Goal: Task Accomplishment & Management: Manage account settings

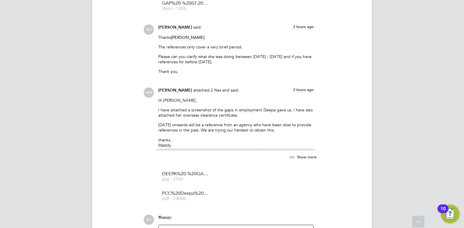
scroll to position [962, 0]
click at [178, 176] on span "DEEPA%20-%20GAPS%202022-2024" at bounding box center [185, 174] width 47 height 4
click at [197, 192] on span "PCC%20Deepa%20shakdwipee" at bounding box center [185, 193] width 47 height 4
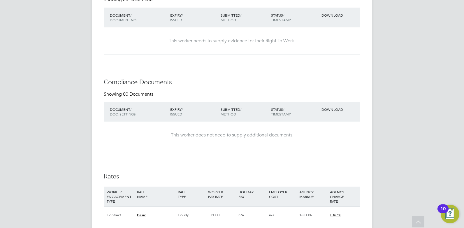
scroll to position [29, 0]
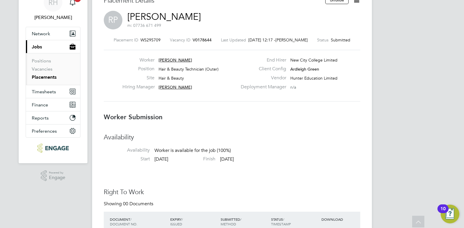
click at [201, 39] on span "V0178644" at bounding box center [202, 39] width 19 height 5
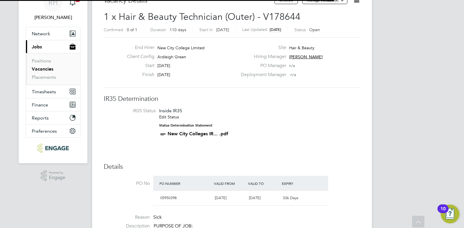
scroll to position [10, 51]
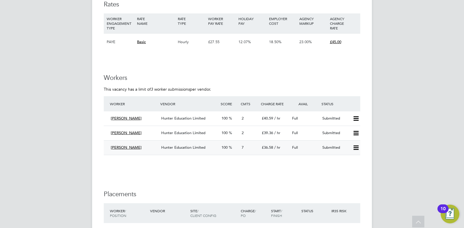
click at [355, 147] on icon at bounding box center [355, 147] width 7 height 5
click at [279, 149] on span "/ hr" at bounding box center [277, 147] width 6 height 5
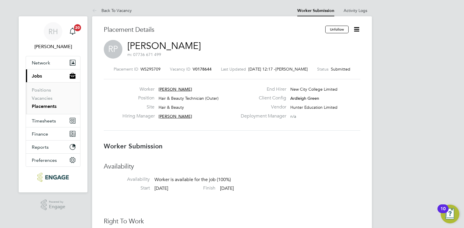
click at [356, 27] on icon at bounding box center [356, 29] width 7 height 7
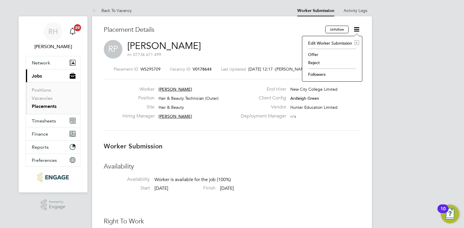
drag, startPoint x: 251, startPoint y: 55, endPoint x: 236, endPoint y: 61, distance: 15.8
click at [251, 55] on div "RP Rebecca Potter m: 07736 671 499" at bounding box center [232, 50] width 256 height 20
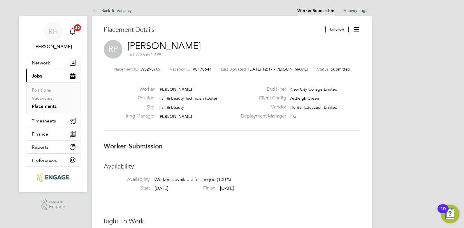
click at [208, 68] on span "V0178644" at bounding box center [202, 68] width 19 height 5
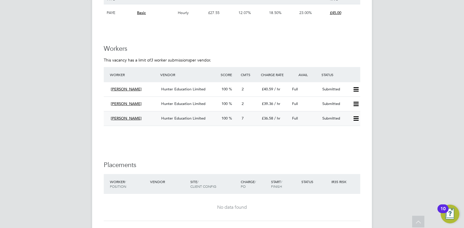
click at [356, 119] on icon at bounding box center [355, 118] width 7 height 5
click at [343, 132] on li "Offer" at bounding box center [348, 131] width 20 height 8
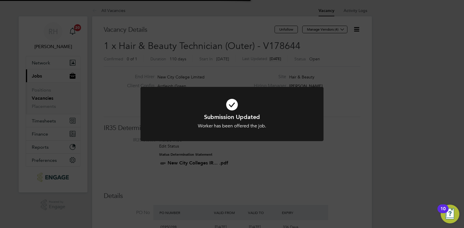
click at [249, 157] on div "Submission Updated Worker has been offered the job. Cancel Okay" at bounding box center [232, 114] width 464 height 228
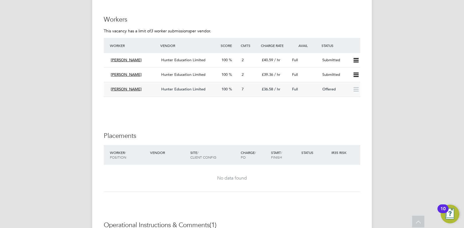
click at [180, 89] on span "Hunter Education Limited" at bounding box center [183, 89] width 44 height 5
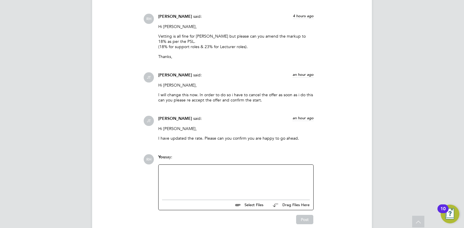
click at [198, 178] on div at bounding box center [236, 180] width 148 height 25
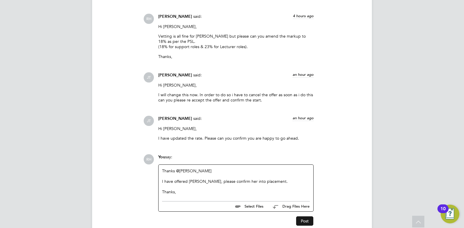
click at [302, 224] on button "Post" at bounding box center [304, 220] width 17 height 9
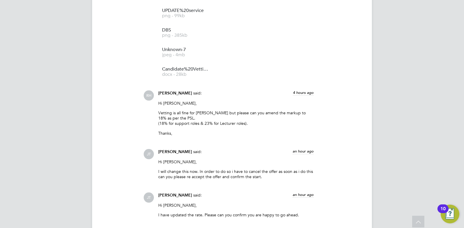
scroll to position [686, 0]
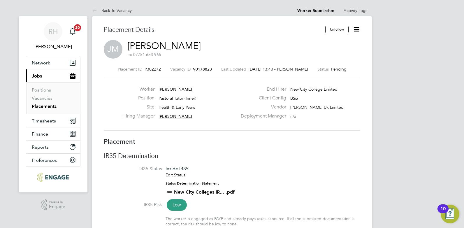
click at [357, 31] on icon at bounding box center [356, 29] width 7 height 7
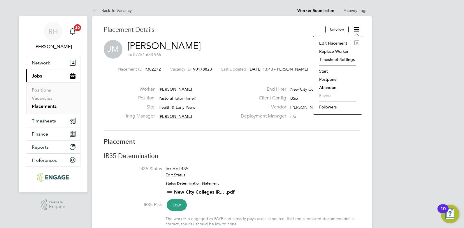
click at [322, 71] on li "Start" at bounding box center [337, 71] width 43 height 8
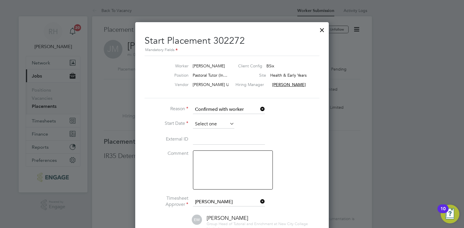
click at [225, 122] on input at bounding box center [213, 124] width 41 height 9
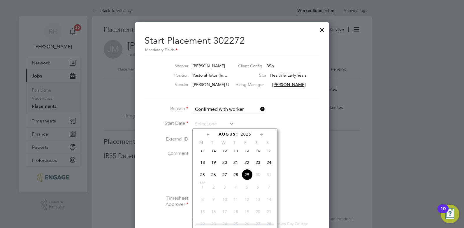
click at [245, 180] on span "29" at bounding box center [246, 174] width 11 height 11
type input "29 Aug 2025"
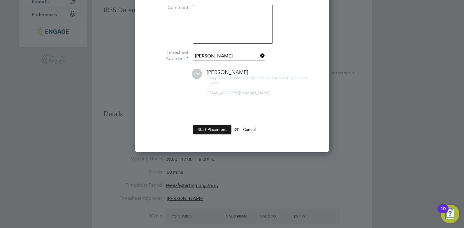
click at [204, 129] on button "Start Placement" at bounding box center [212, 129] width 38 height 9
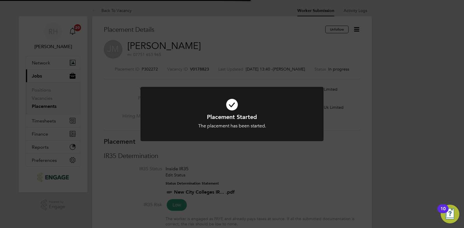
click at [349, 154] on div "Placement Started The placement has been started. Cancel Okay" at bounding box center [232, 114] width 464 height 228
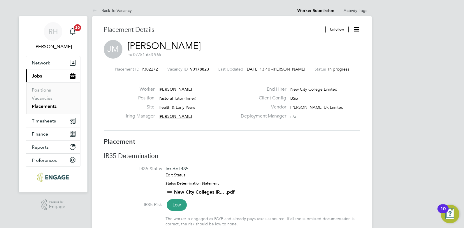
click at [201, 70] on span "V0178823" at bounding box center [199, 68] width 19 height 5
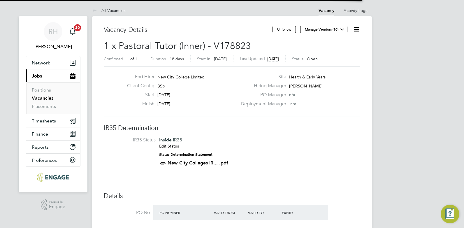
click at [358, 29] on icon at bounding box center [356, 29] width 7 height 7
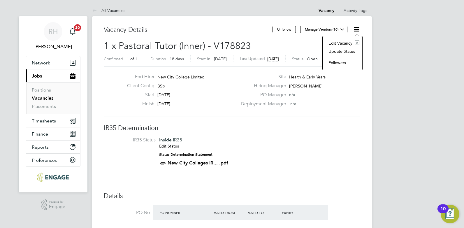
click at [347, 52] on li "Update Status" at bounding box center [343, 51] width 34 height 8
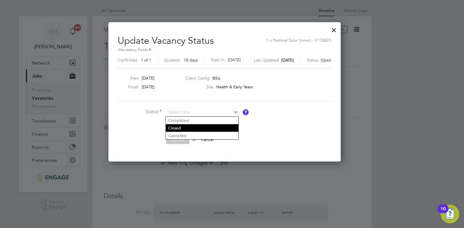
click at [186, 129] on li "Closed" at bounding box center [202, 128] width 73 height 8
type input "Closed"
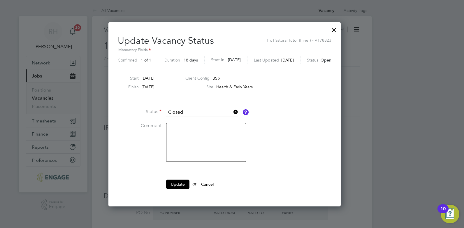
click at [189, 141] on textarea at bounding box center [206, 142] width 80 height 39
type textarea "Filled"
click at [178, 183] on button "Update" at bounding box center [177, 184] width 23 height 9
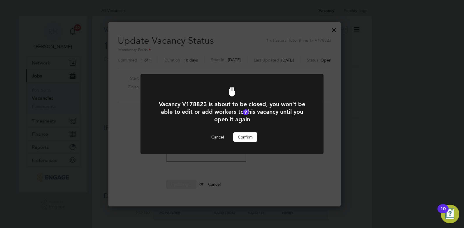
click at [256, 131] on div "Vacancy V178823 is about to be closed, you won't be able to edit or add workers…" at bounding box center [232, 120] width 152 height 41
click at [252, 134] on button "Confirm" at bounding box center [245, 136] width 24 height 9
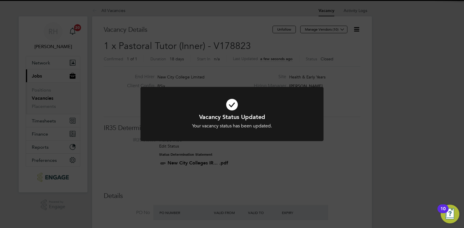
click at [349, 161] on div "Vacancy Status Updated Your vacancy status has been updated. Cancel Okay" at bounding box center [232, 114] width 464 height 228
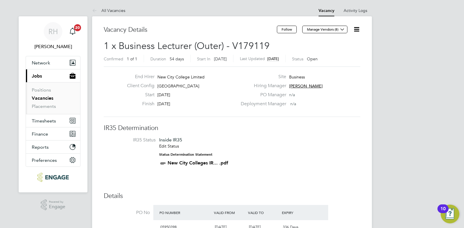
click at [357, 30] on icon at bounding box center [356, 29] width 7 height 7
click at [342, 44] on li "Edit Vacancy e" at bounding box center [343, 43] width 34 height 8
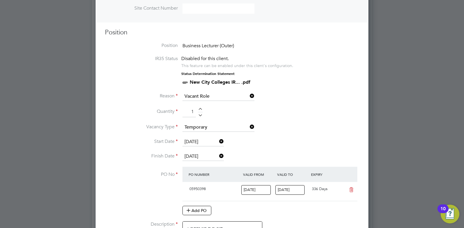
click at [407, 94] on div at bounding box center [232, 114] width 464 height 228
click at [200, 108] on div at bounding box center [200, 110] width 5 height 4
type input "2"
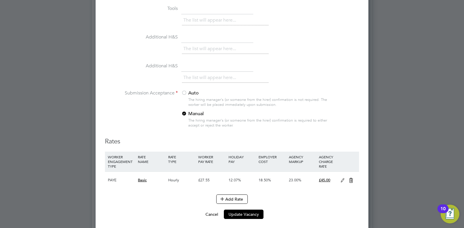
scroll to position [729, 0]
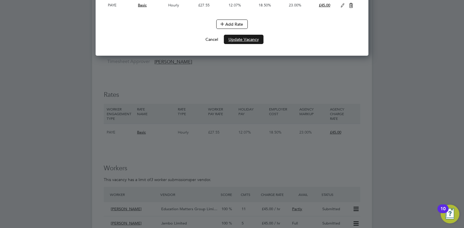
click at [246, 40] on button "Update Vacancy" at bounding box center [244, 39] width 40 height 9
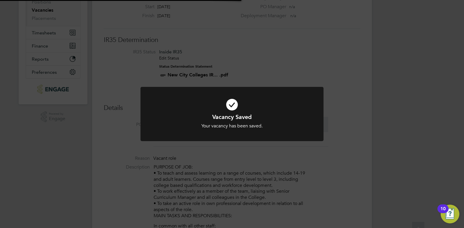
scroll to position [0, 0]
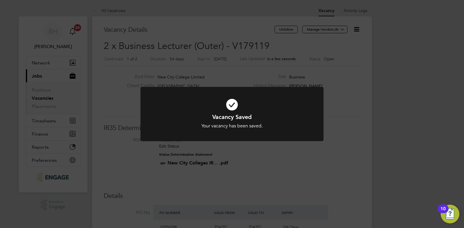
click at [352, 161] on div "Vacancy Saved Your vacancy has been saved. Cancel Okay" at bounding box center [232, 114] width 464 height 228
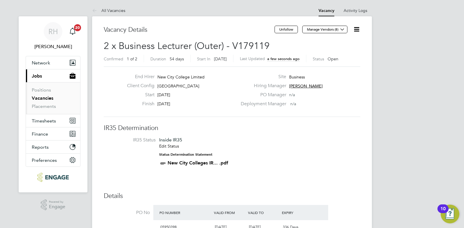
click at [356, 30] on icon at bounding box center [356, 29] width 7 height 7
click at [341, 42] on li "Edit Vacancy e" at bounding box center [343, 43] width 34 height 8
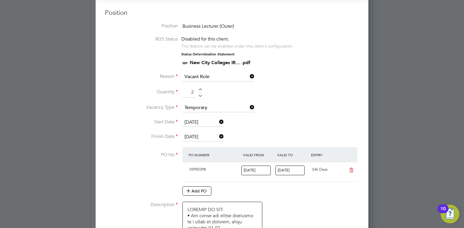
scroll to position [262, 0]
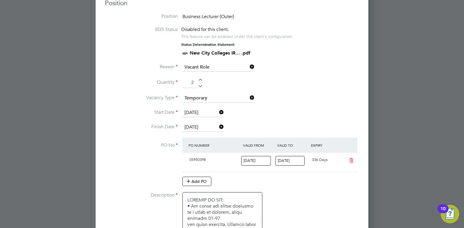
click at [200, 79] on div at bounding box center [200, 81] width 5 height 4
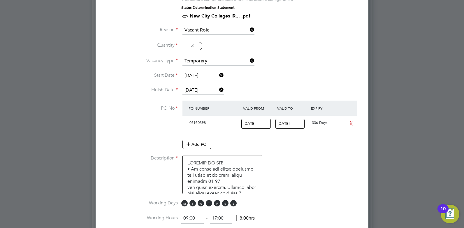
scroll to position [321, 0]
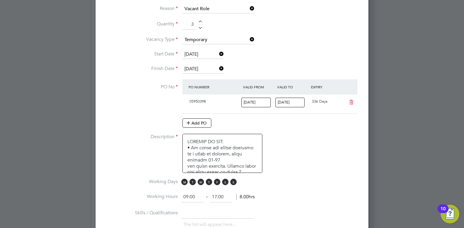
click at [198, 27] on div at bounding box center [200, 27] width 5 height 4
type input "1"
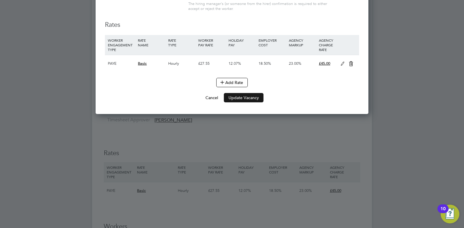
click at [242, 97] on button "Update Vacancy" at bounding box center [244, 97] width 40 height 9
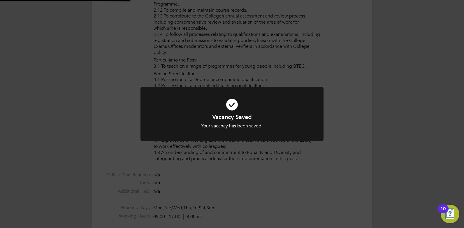
click at [283, 139] on div at bounding box center [231, 114] width 183 height 54
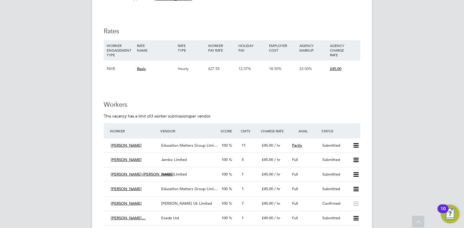
scroll to position [903, 0]
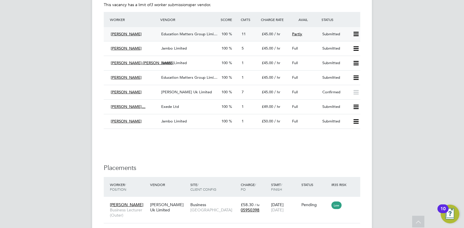
click at [356, 36] on icon at bounding box center [355, 34] width 7 height 5
click at [347, 43] on li "Offer" at bounding box center [348, 46] width 20 height 8
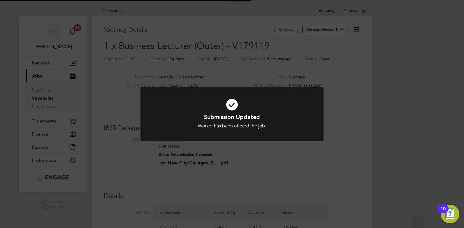
scroll to position [17, 41]
click at [249, 178] on div "Submission Updated Worker has been offered the job. Cancel Okay" at bounding box center [232, 114] width 464 height 228
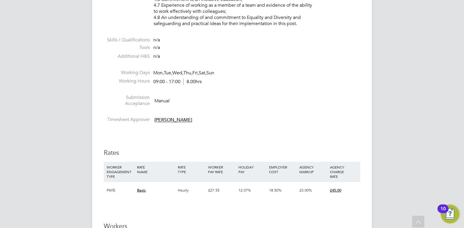
scroll to position [787, 0]
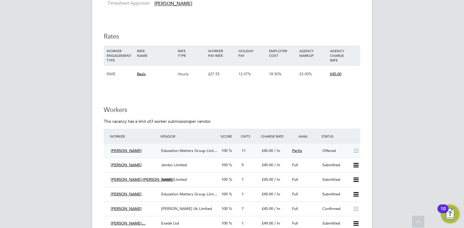
click at [179, 155] on div "Abigail Allison Education Matters Group Limi… 100 11 £45.00 / hr Partly Offered" at bounding box center [232, 151] width 256 height 14
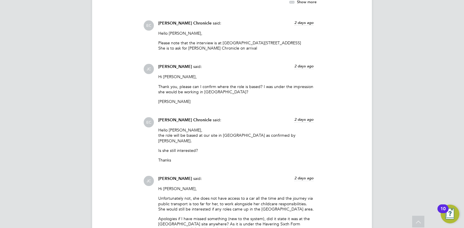
scroll to position [1107, 0]
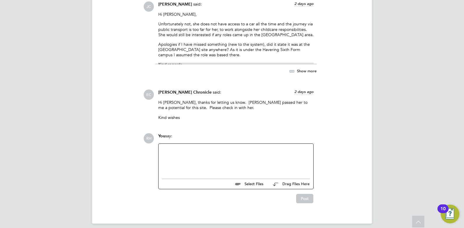
click at [198, 158] on div at bounding box center [236, 159] width 148 height 25
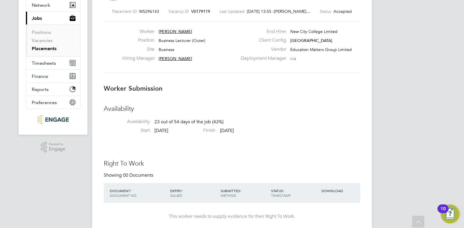
scroll to position [0, 0]
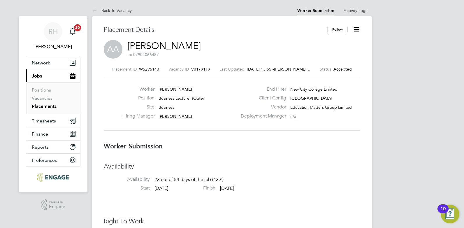
click at [200, 68] on span "V0179119" at bounding box center [200, 68] width 19 height 5
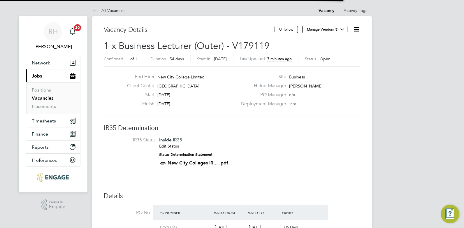
scroll to position [3, 3]
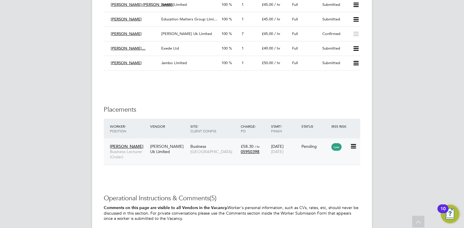
click at [165, 147] on div "Morgan Hunt Uk Limited" at bounding box center [169, 149] width 40 height 16
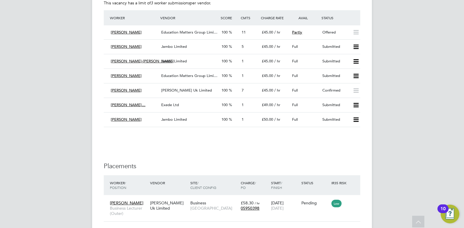
scroll to position [903, 0]
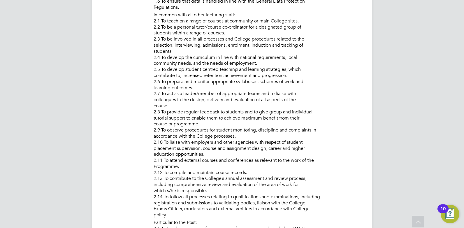
scroll to position [262, 0]
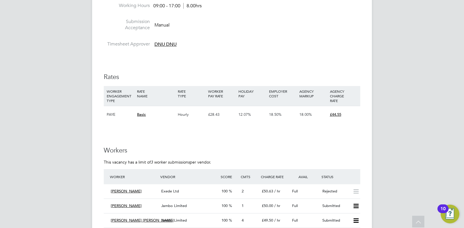
scroll to position [670, 0]
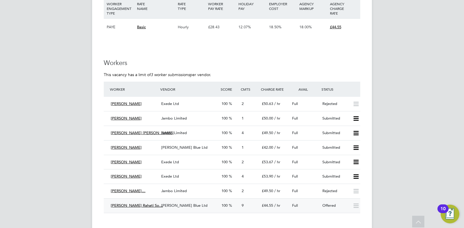
click at [207, 201] on div "Henry Blue Ltd" at bounding box center [189, 206] width 60 height 10
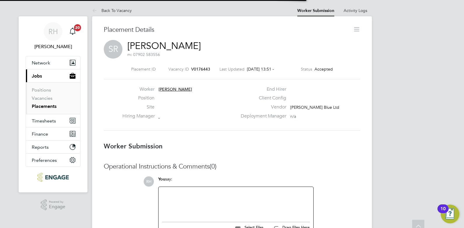
scroll to position [3, 3]
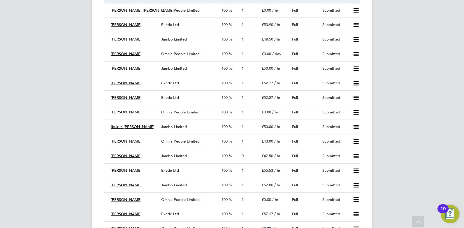
scroll to position [874, 0]
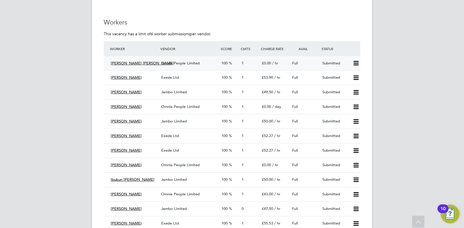
click at [356, 64] on icon at bounding box center [355, 63] width 7 height 5
click at [346, 75] on li "Offer" at bounding box center [348, 75] width 20 height 8
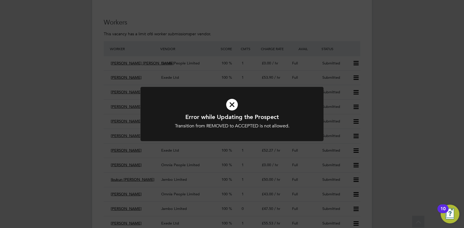
click at [383, 114] on div "Error while Updating the Prospect Transition from REMOVED to ACCEPTED is not al…" at bounding box center [232, 114] width 464 height 228
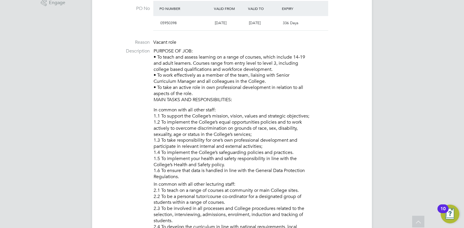
scroll to position [0, 0]
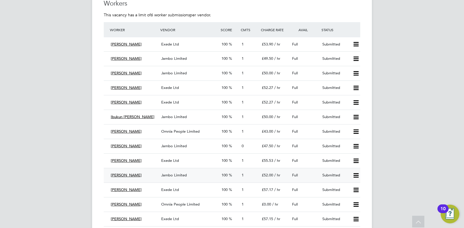
scroll to position [903, 0]
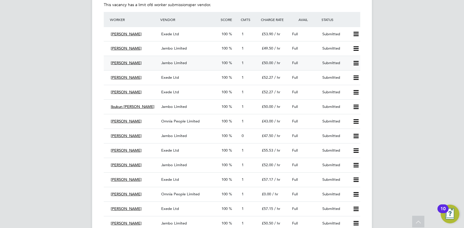
click at [356, 61] on icon at bounding box center [355, 63] width 7 height 5
click at [152, 64] on div "[PERSON_NAME]" at bounding box center [133, 63] width 50 height 10
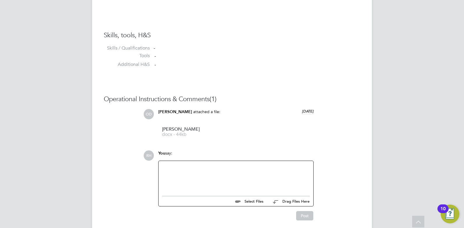
scroll to position [477, 0]
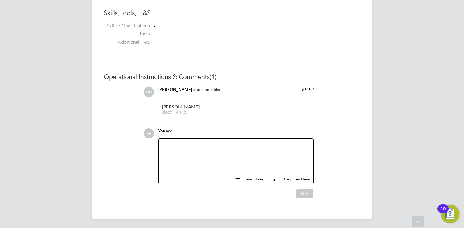
click at [179, 148] on div at bounding box center [236, 154] width 148 height 25
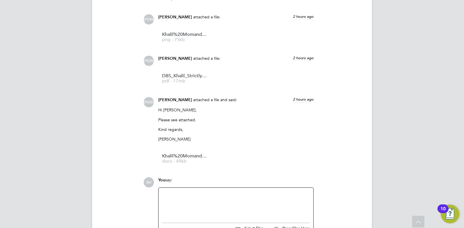
scroll to position [665, 0]
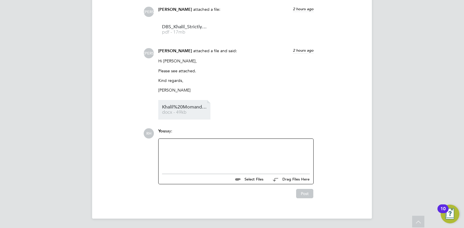
click at [195, 106] on span "Khalil%20Momand%20-%20NCC%20Vetting" at bounding box center [185, 107] width 47 height 4
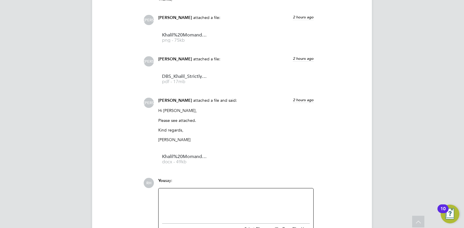
scroll to position [607, 0]
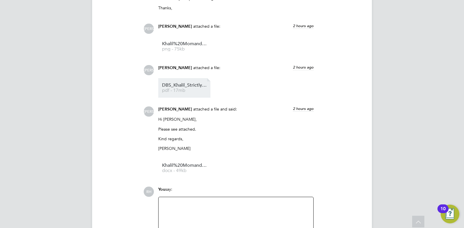
click at [185, 87] on span "DBS_Khalil_Strictly_Private_Confidential.pdf" at bounding box center [185, 85] width 47 height 4
click at [200, 202] on div at bounding box center [236, 212] width 148 height 25
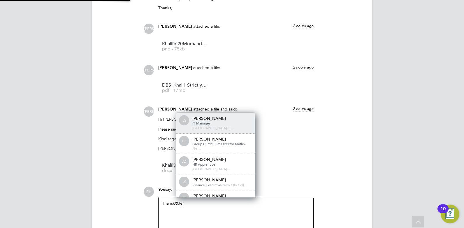
scroll to position [0, 0]
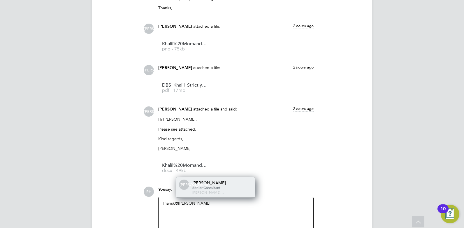
click at [210, 190] on span "Senior Consultant" at bounding box center [206, 187] width 28 height 5
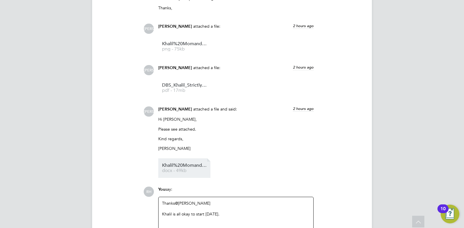
scroll to position [636, 0]
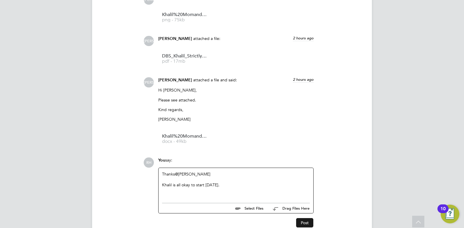
click at [304, 221] on button "Post" at bounding box center [304, 222] width 17 height 9
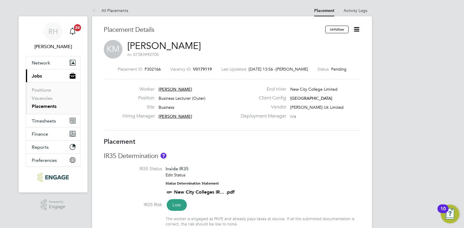
click at [356, 29] on icon at bounding box center [356, 29] width 7 height 7
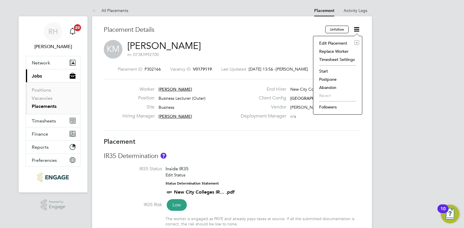
click at [326, 70] on li "Start" at bounding box center [337, 71] width 43 height 8
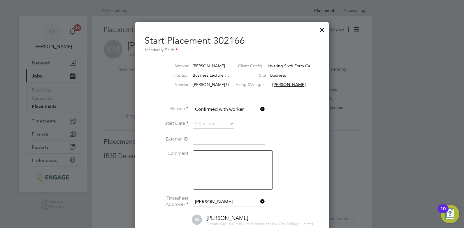
click at [228, 125] on icon at bounding box center [228, 123] width 0 height 8
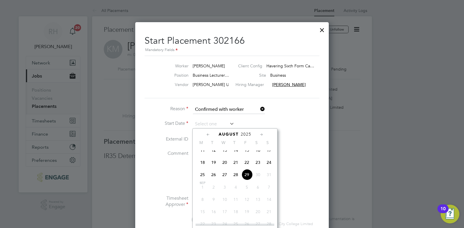
click at [246, 180] on span "29" at bounding box center [246, 174] width 11 height 11
type input "[DATE]"
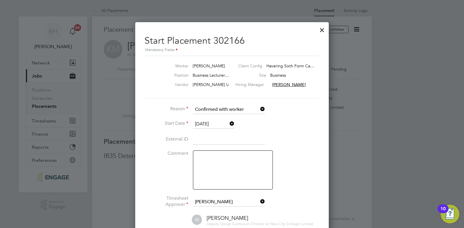
click at [228, 170] on textarea at bounding box center [233, 169] width 80 height 39
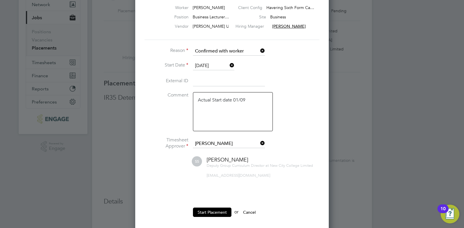
type textarea "Actual Start date 01/09"
click at [259, 142] on icon at bounding box center [259, 143] width 0 height 8
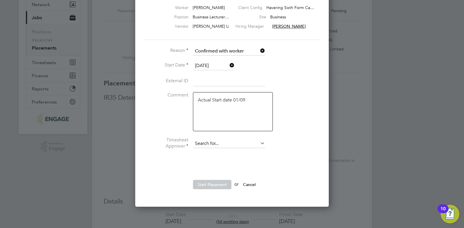
click at [213, 143] on input at bounding box center [229, 143] width 72 height 9
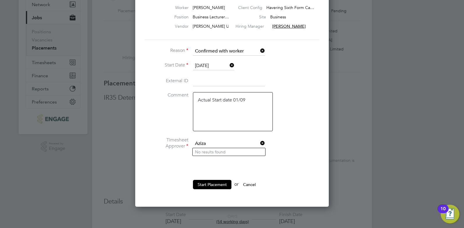
drag, startPoint x: 210, startPoint y: 142, endPoint x: 192, endPoint y: 142, distance: 18.4
click at [192, 142] on li "Timesheet Approver Aziza" at bounding box center [232, 146] width 175 height 19
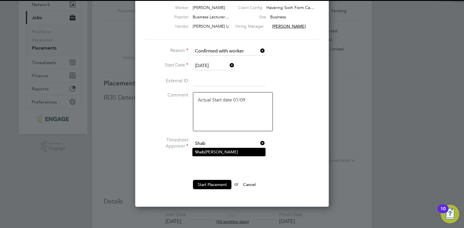
click at [201, 153] on b "Shab" at bounding box center [200, 151] width 10 height 5
type input "[PERSON_NAME]"
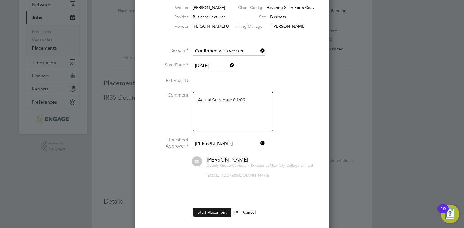
click at [209, 211] on button "Start Placement" at bounding box center [212, 211] width 38 height 9
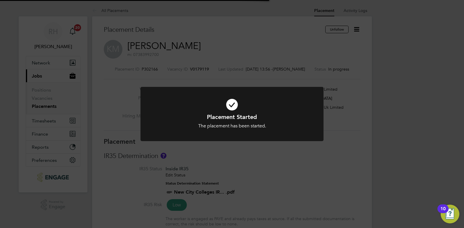
click at [254, 170] on div "Placement Started The placement has been started. Cancel Okay" at bounding box center [232, 114] width 464 height 228
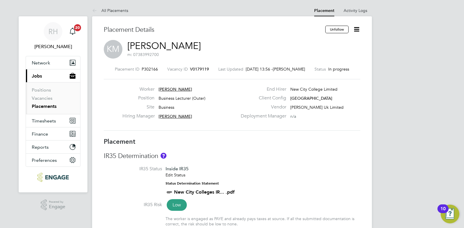
click at [194, 70] on span "V0179119" at bounding box center [199, 68] width 19 height 5
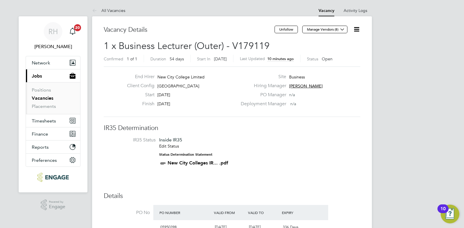
click at [354, 29] on icon at bounding box center [356, 29] width 7 height 7
click at [338, 45] on li "Edit Vacancy e" at bounding box center [343, 43] width 34 height 8
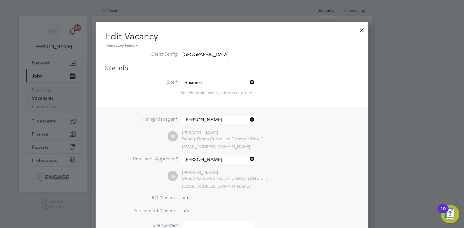
click at [249, 120] on icon at bounding box center [249, 119] width 0 height 8
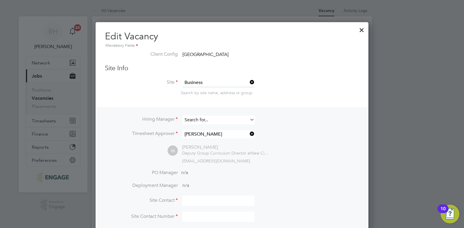
click at [228, 120] on input at bounding box center [218, 120] width 72 height 8
type input "Aziz"
click at [363, 28] on div at bounding box center [361, 28] width 10 height 10
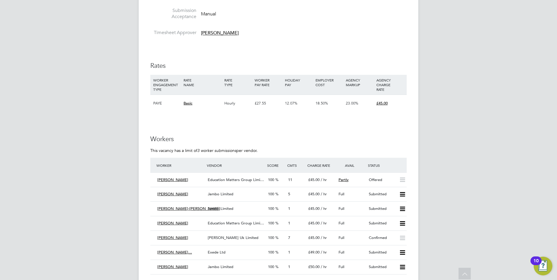
scroll to position [758, 0]
click at [306, 178] on div "£45.00 / hr" at bounding box center [321, 180] width 30 height 10
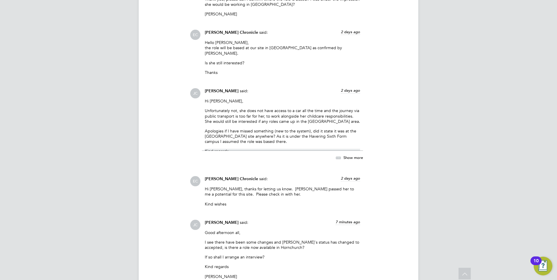
scroll to position [1142, 0]
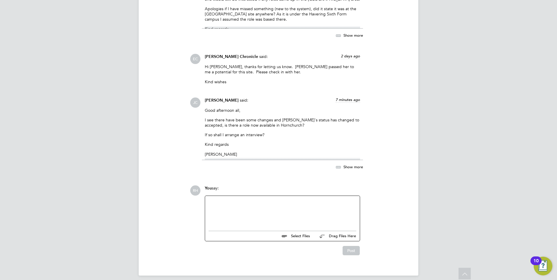
click at [267, 201] on div at bounding box center [283, 212] width 148 height 25
click at [348, 228] on button "Post" at bounding box center [351, 252] width 17 height 9
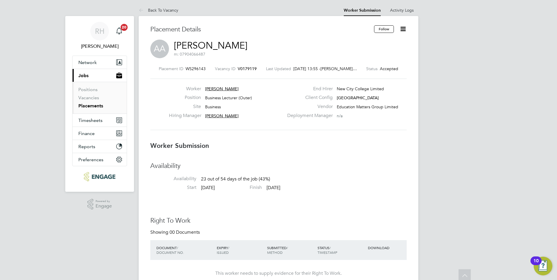
scroll to position [0, 0]
click at [242, 66] on span "V0179119" at bounding box center [247, 68] width 19 height 5
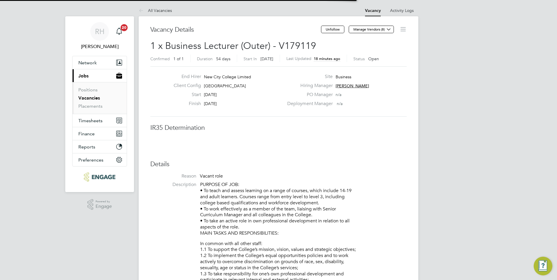
scroll to position [3, 3]
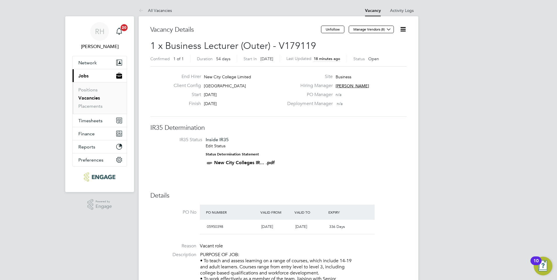
click at [404, 29] on icon at bounding box center [403, 29] width 7 height 7
click at [382, 42] on li "Edit Vacancy e" at bounding box center [389, 43] width 34 height 8
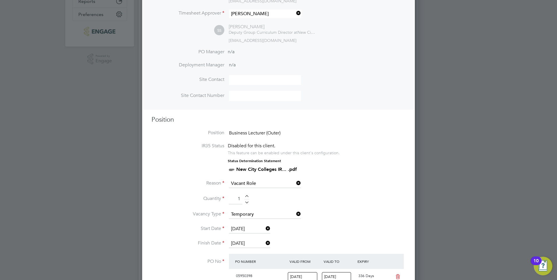
click at [248, 196] on div at bounding box center [246, 197] width 5 height 4
type input "2"
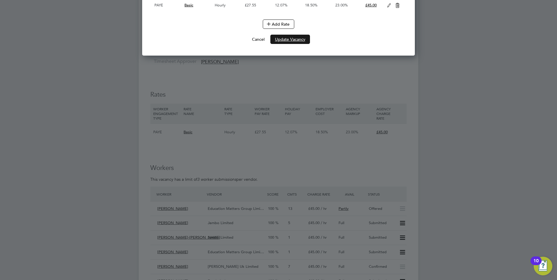
click at [302, 41] on button "Update Vacancy" at bounding box center [290, 39] width 40 height 9
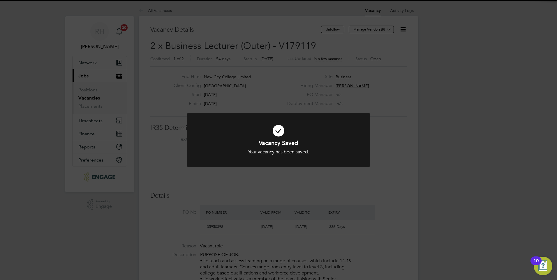
click at [383, 203] on div "Vacancy Saved Your vacancy has been saved. Cancel Okay" at bounding box center [278, 140] width 557 height 280
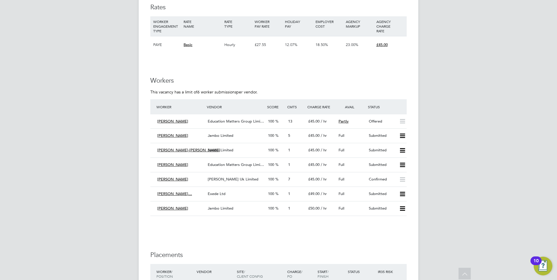
click at [226, 122] on span "Education Matters Group Limi…" at bounding box center [236, 121] width 56 height 5
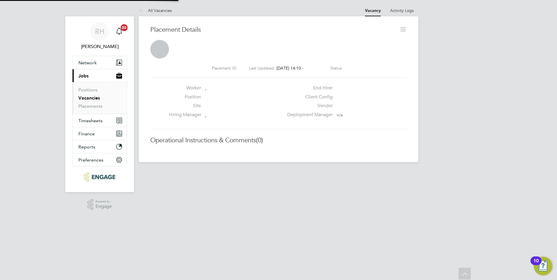
scroll to position [3, 3]
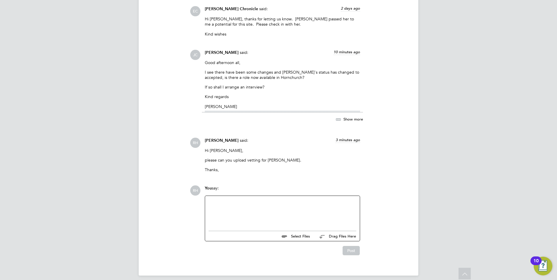
click at [243, 200] on div at bounding box center [283, 212] width 148 height 25
click at [270, 209] on div at bounding box center [283, 212] width 148 height 25
drag, startPoint x: 259, startPoint y: 196, endPoint x: 331, endPoint y: 192, distance: 72.4
click at [331, 196] on div "We would like to offer her 14 hours of work on Weds" at bounding box center [282, 212] width 155 height 32
click at [320, 200] on div "We would like to offer her 1two days work on Wednesday & thursday would she be …" at bounding box center [283, 212] width 148 height 25
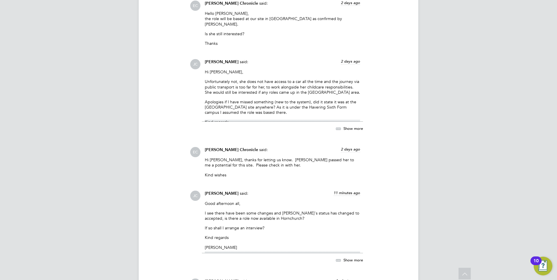
scroll to position [1166, 0]
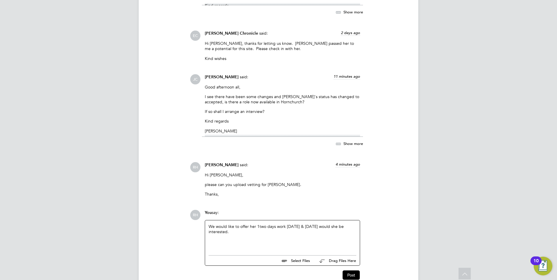
drag, startPoint x: 259, startPoint y: 219, endPoint x: 264, endPoint y: 223, distance: 6.4
click at [259, 221] on div "We would like to offer her 1two days work on Wednesday & Thursday would she be …" at bounding box center [282, 237] width 155 height 32
click at [259, 224] on div "We would like to offer her 1two days work on Wednesday & Thursday would she be …" at bounding box center [283, 236] width 148 height 25
click at [238, 227] on div "We would like to offer her two days work on Wednesday & Thursday would she be i…" at bounding box center [283, 236] width 148 height 25
click at [233, 228] on div "We would like to offer her two days work on Wednesday & Thursday would she be i…" at bounding box center [283, 236] width 148 height 25
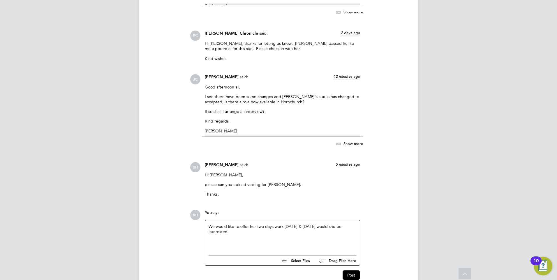
click at [239, 227] on div "We would like to offer her two days work on Wednesday & Thursday would she be i…" at bounding box center [283, 236] width 148 height 25
click at [323, 228] on div at bounding box center [283, 237] width 148 height 5
click at [356, 228] on button "Post" at bounding box center [351, 275] width 17 height 9
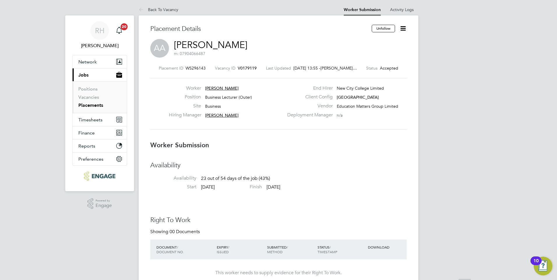
scroll to position [0, 0]
click at [253, 69] on span "V0179119" at bounding box center [247, 68] width 19 height 5
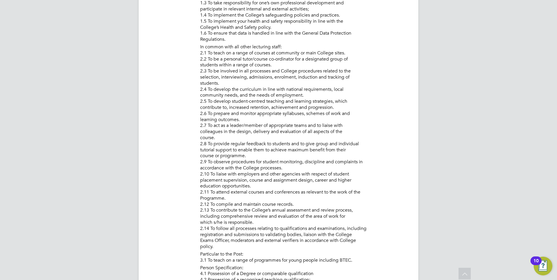
scroll to position [291, 0]
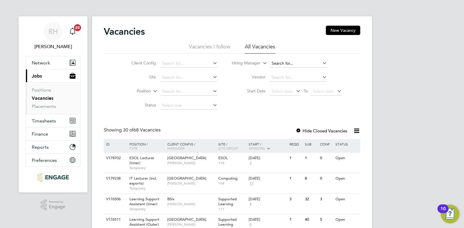
click at [287, 62] on input at bounding box center [298, 63] width 57 height 8
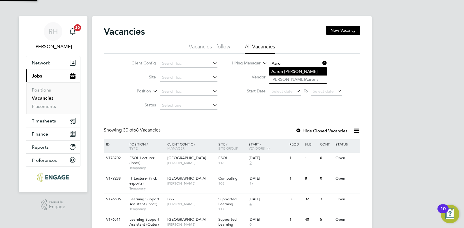
click at [286, 72] on li "[PERSON_NAME]" at bounding box center [298, 72] width 58 height 8
type input "[PERSON_NAME]"
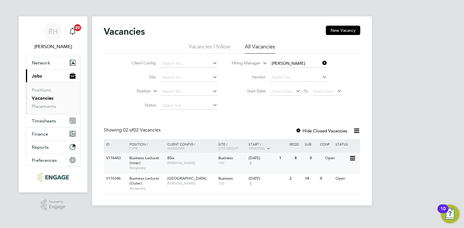
click at [152, 159] on span "Business Lecturer (Inner)" at bounding box center [144, 160] width 30 height 10
click at [199, 183] on div "Havering Sixth Form Campus Aaron Carr" at bounding box center [191, 180] width 51 height 15
click at [321, 62] on icon at bounding box center [321, 63] width 0 height 8
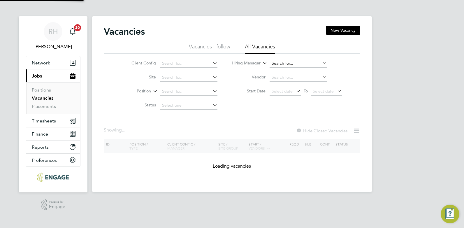
click at [309, 63] on input at bounding box center [298, 63] width 57 height 8
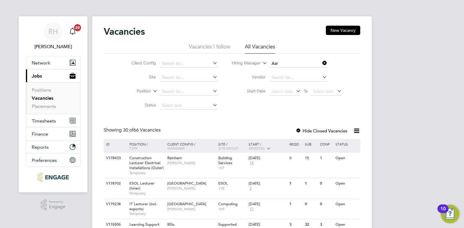
click at [306, 70] on li "Aar on Carr" at bounding box center [298, 72] width 58 height 8
type input "[PERSON_NAME]"
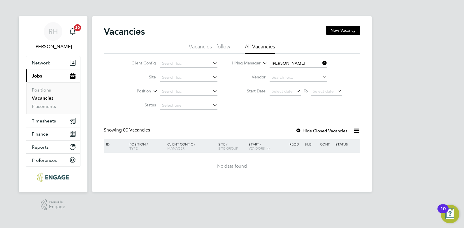
click at [321, 63] on icon at bounding box center [321, 63] width 0 height 8
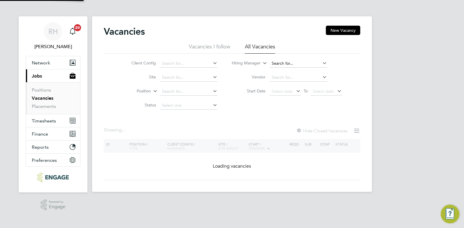
click at [300, 61] on input at bounding box center [298, 63] width 57 height 8
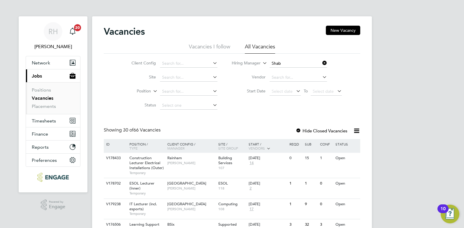
click at [293, 73] on li "[PERSON_NAME]" at bounding box center [298, 72] width 58 height 8
type input "[PERSON_NAME]"
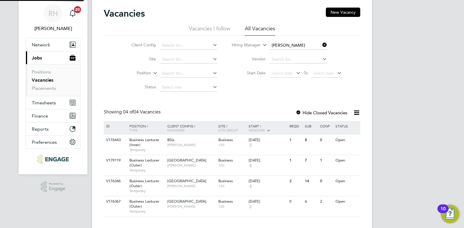
scroll to position [28, 0]
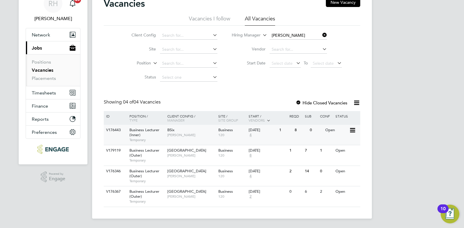
click at [139, 138] on span "Temporary" at bounding box center [146, 140] width 35 height 5
click at [140, 159] on span "Temporary" at bounding box center [146, 160] width 35 height 5
click at [137, 176] on span "Business Lecturer (Outer)" at bounding box center [144, 173] width 30 height 10
click at [152, 194] on div "Business Lecturer (Outer) Temporary" at bounding box center [145, 196] width 41 height 20
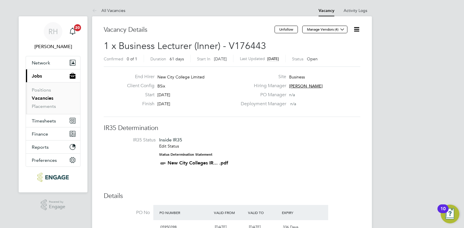
click at [356, 31] on icon at bounding box center [356, 29] width 7 height 7
click at [346, 43] on li "Edit Vacancy e" at bounding box center [343, 43] width 34 height 8
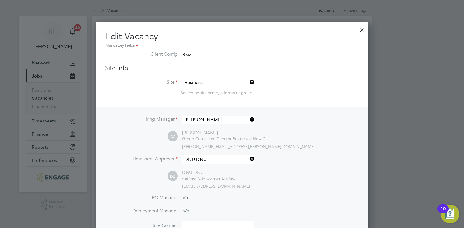
click at [249, 119] on icon at bounding box center [249, 119] width 0 height 8
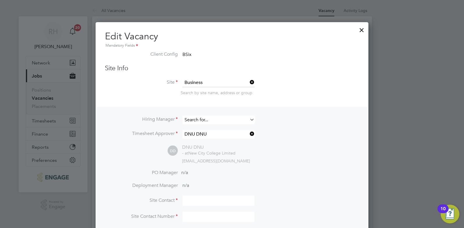
click at [239, 118] on input at bounding box center [218, 120] width 72 height 8
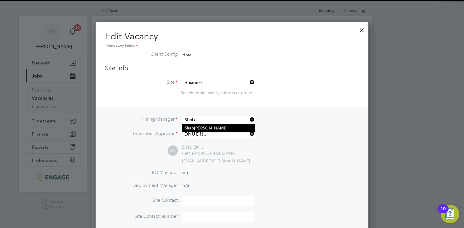
click at [228, 128] on li "[PERSON_NAME]" at bounding box center [218, 128] width 73 height 8
type input "[PERSON_NAME]"
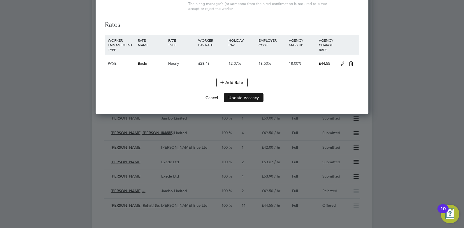
click at [249, 96] on button "Update Vacancy" at bounding box center [244, 97] width 40 height 9
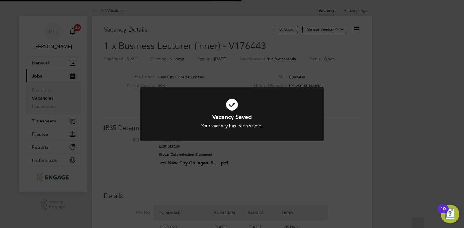
click at [425, 121] on div "Vacancy Saved Your vacancy has been saved. Cancel Okay" at bounding box center [232, 114] width 464 height 228
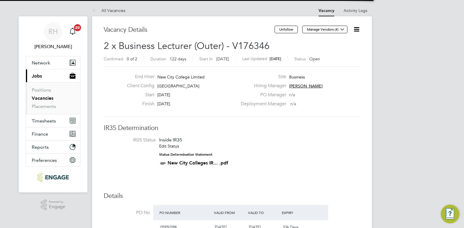
click at [357, 29] on icon at bounding box center [356, 29] width 7 height 7
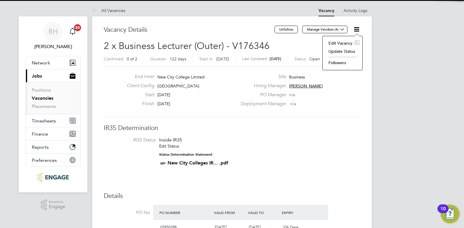
click at [344, 42] on li "Edit Vacancy e" at bounding box center [343, 43] width 34 height 8
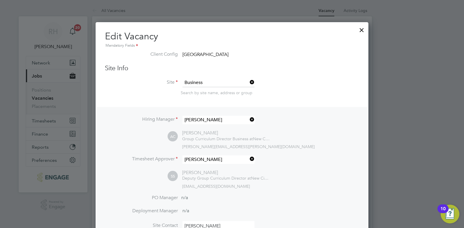
click at [249, 119] on icon at bounding box center [249, 119] width 0 height 8
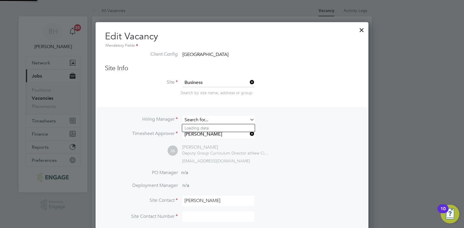
click at [228, 122] on input at bounding box center [218, 120] width 72 height 8
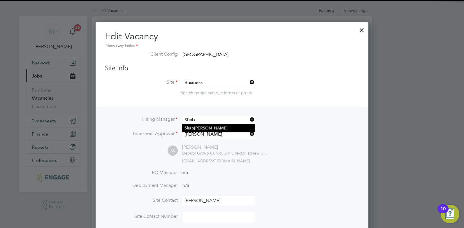
click at [226, 125] on li "Shab nam Shaheen" at bounding box center [218, 128] width 73 height 8
type input "[PERSON_NAME]"
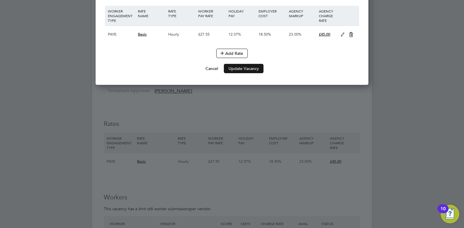
click at [248, 64] on button "Update Vacancy" at bounding box center [244, 68] width 40 height 9
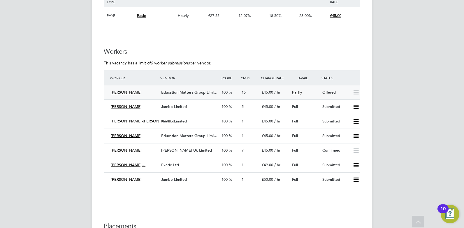
click at [188, 96] on div "Education Matters Group Limi…" at bounding box center [189, 93] width 60 height 10
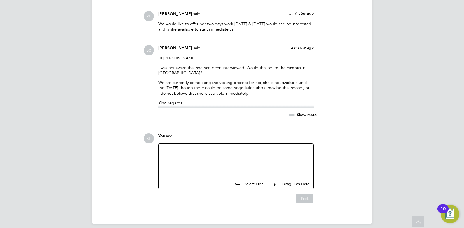
click at [221, 157] on div at bounding box center [236, 159] width 148 height 25
click at [217, 147] on div "Thanks for letting me know" at bounding box center [236, 159] width 148 height 25
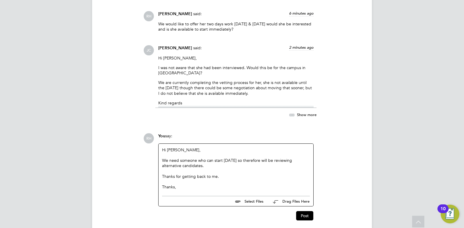
drag, startPoint x: 185, startPoint y: 183, endPoint x: 150, endPoint y: 177, distance: 35.9
click at [150, 177] on div "RH You say: Hi James, We need someone who can start on Monday so therefore will…" at bounding box center [251, 176] width 217 height 87
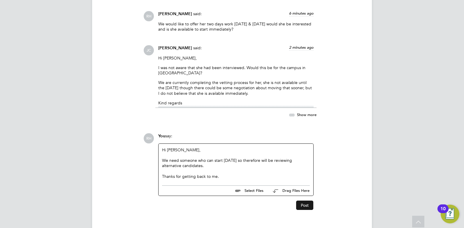
click at [301, 201] on button "Post" at bounding box center [304, 204] width 17 height 9
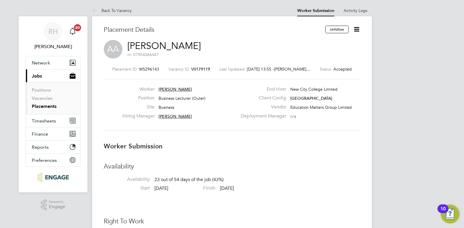
click at [357, 31] on icon at bounding box center [356, 29] width 7 height 7
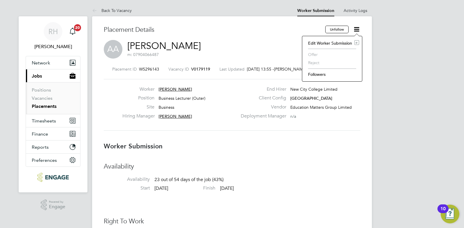
click at [206, 68] on span "V0179119" at bounding box center [200, 68] width 19 height 5
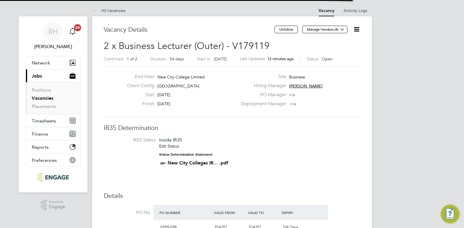
scroll to position [22, 41]
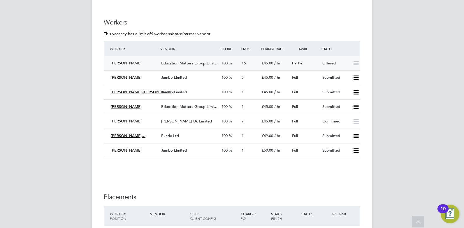
click at [355, 64] on icon at bounding box center [355, 63] width 7 height 5
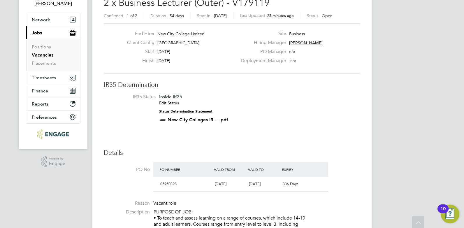
scroll to position [0, 0]
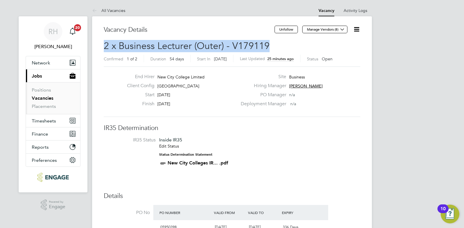
drag, startPoint x: 279, startPoint y: 45, endPoint x: 104, endPoint y: 47, distance: 175.7
click at [104, 47] on h2 "2 x Business Lecturer (Outer) - V179119 Confirmed 1 of 2 Duration 54 days Start…" at bounding box center [232, 52] width 256 height 24
copy span "2 x Business Lecturer (Outer) - V179119"
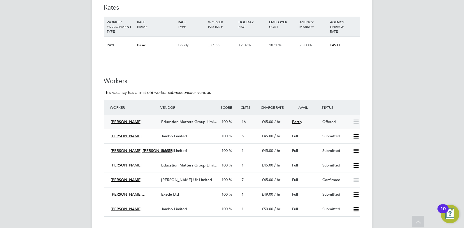
scroll to position [845, 0]
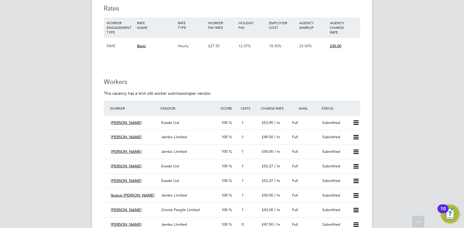
scroll to position [816, 0]
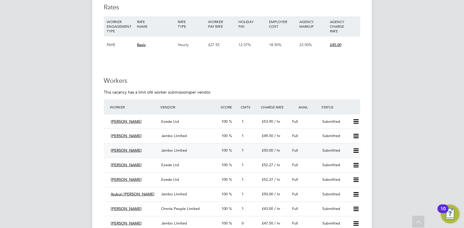
click at [358, 150] on icon at bounding box center [355, 150] width 7 height 5
click at [347, 161] on li "Offer" at bounding box center [348, 163] width 20 height 8
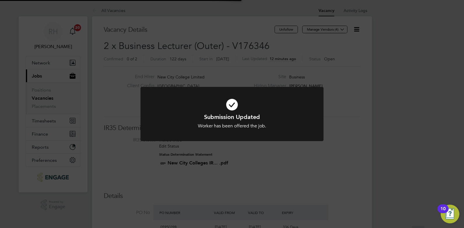
scroll to position [17, 41]
click at [206, 169] on div "Submission Updated Worker has been offered the job. Cancel Okay" at bounding box center [232, 114] width 464 height 228
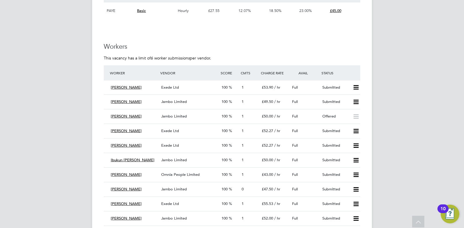
scroll to position [933, 0]
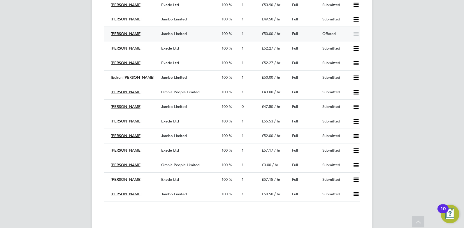
click at [165, 33] on span "Jambo Limited" at bounding box center [174, 33] width 26 height 5
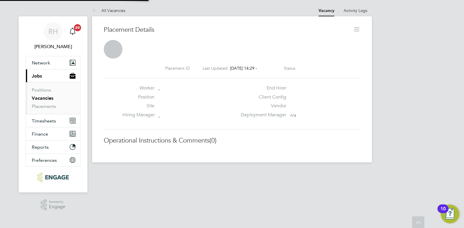
scroll to position [3, 3]
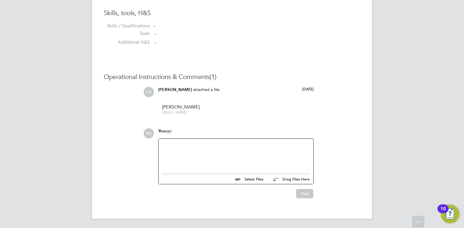
click at [212, 157] on div at bounding box center [236, 154] width 148 height 25
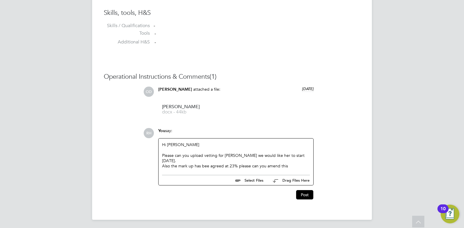
click at [208, 163] on div "Also the mark up has bee agreed at 23% please can you amend this" at bounding box center [236, 165] width 148 height 5
click at [238, 163] on div "Also the mark up has been agreed at 23% please can you amend this" at bounding box center [236, 165] width 148 height 5
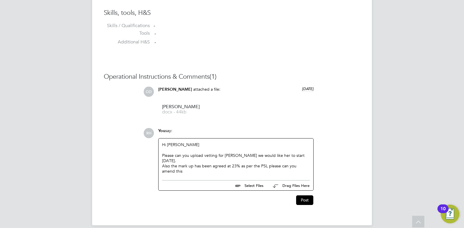
click at [192, 164] on div "Also the mark up has been agreed at 23% as per the PSL please can you amend this" at bounding box center [236, 168] width 148 height 10
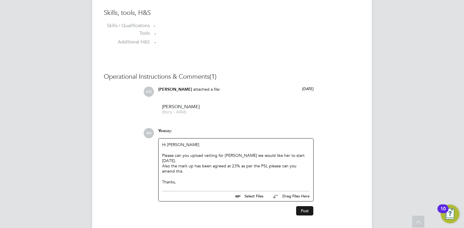
click at [301, 206] on button "Post" at bounding box center [304, 210] width 17 height 9
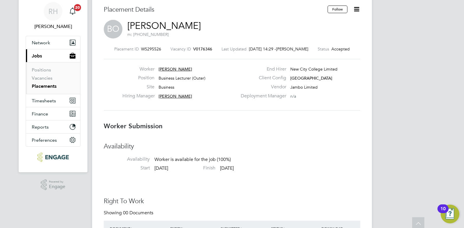
scroll to position [0, 0]
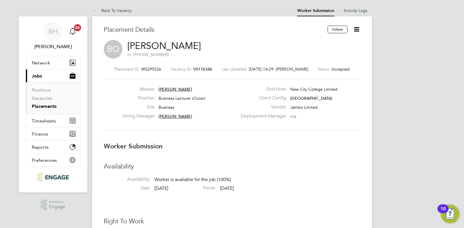
click at [210, 69] on span "V0176346" at bounding box center [202, 68] width 19 height 5
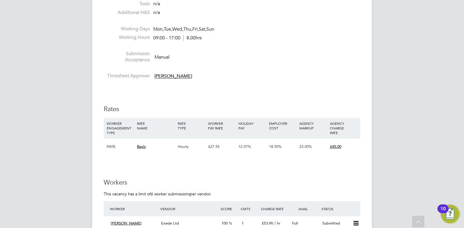
scroll to position [816, 0]
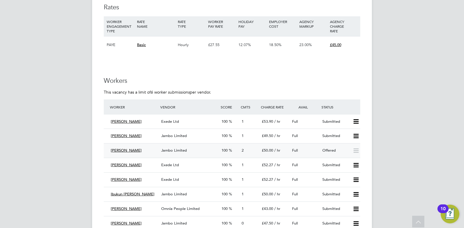
click at [202, 149] on div "Jambo Limited" at bounding box center [189, 151] width 60 height 10
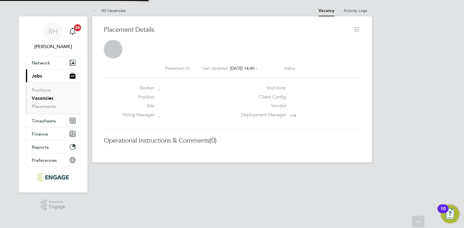
scroll to position [3, 3]
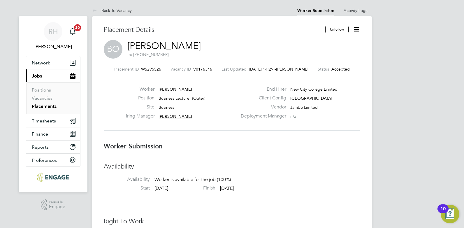
click at [205, 71] on span "V0176346" at bounding box center [202, 68] width 19 height 5
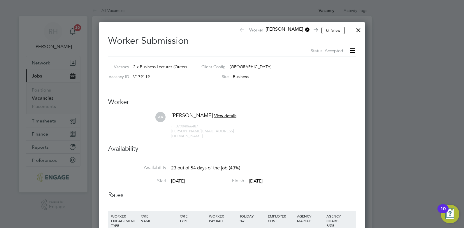
click at [357, 27] on div at bounding box center [358, 28] width 10 height 10
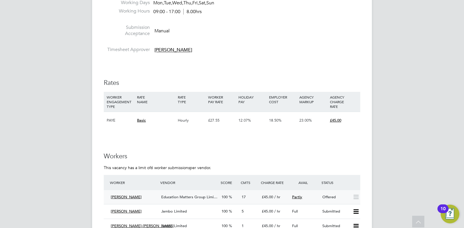
click at [149, 193] on div "[PERSON_NAME]" at bounding box center [133, 197] width 50 height 10
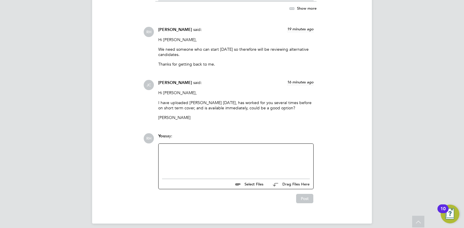
click at [196, 165] on div at bounding box center [236, 159] width 148 height 25
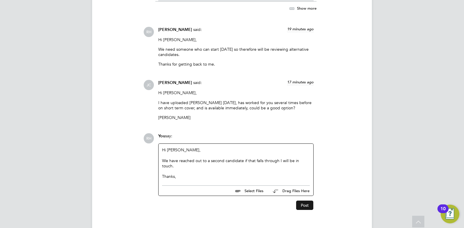
click at [302, 200] on button "Post" at bounding box center [304, 204] width 17 height 9
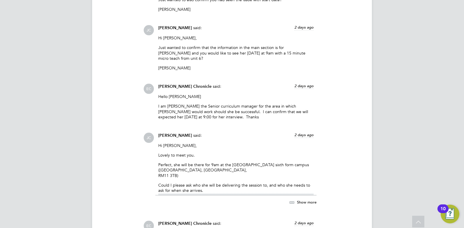
scroll to position [645, 0]
